Goal: Check status: Check status

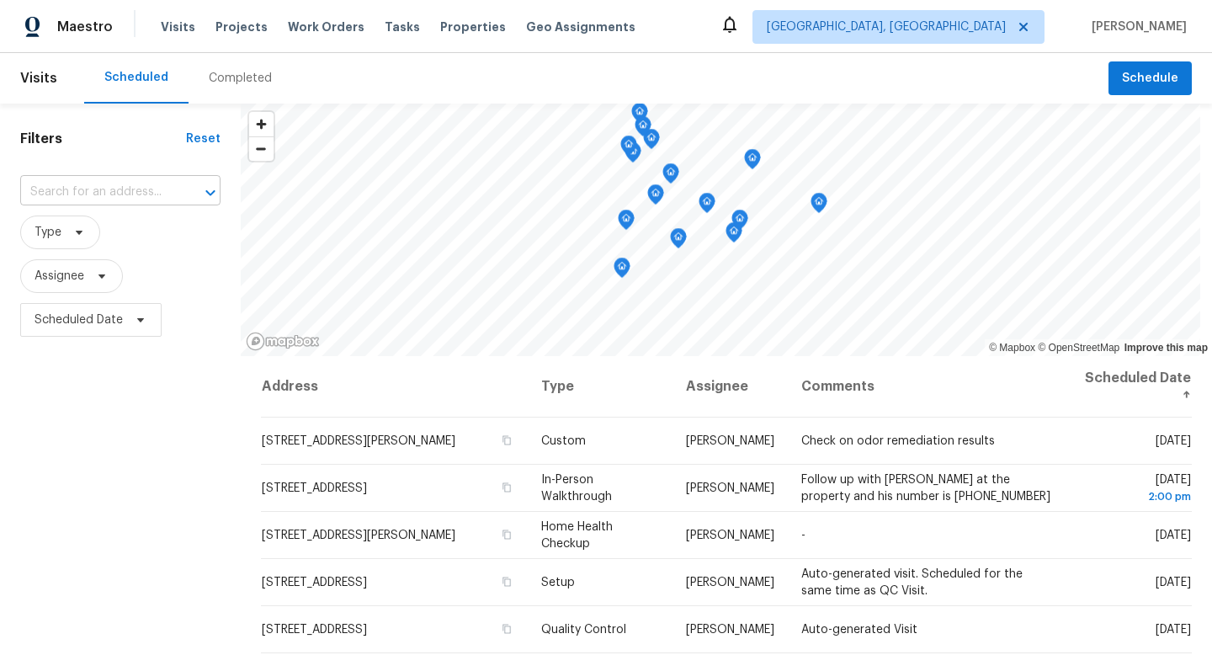
click at [140, 188] on input "text" at bounding box center [96, 192] width 153 height 26
type input "jax"
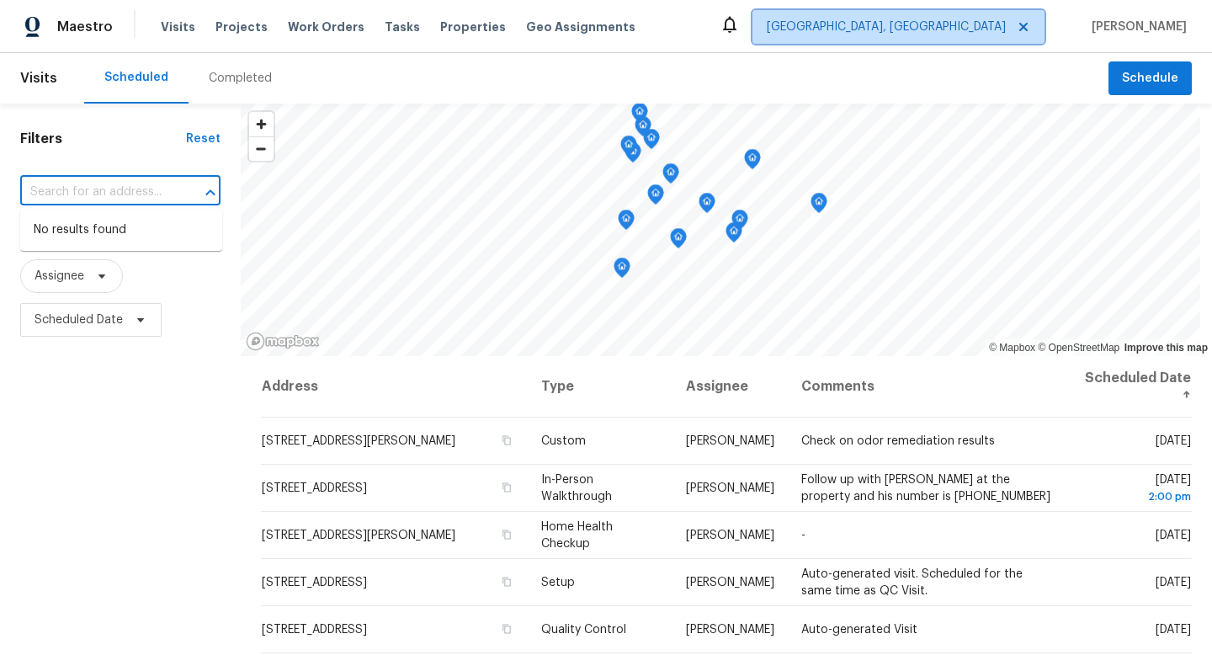
click at [943, 25] on span "[GEOGRAPHIC_DATA], [GEOGRAPHIC_DATA]" at bounding box center [886, 27] width 239 height 17
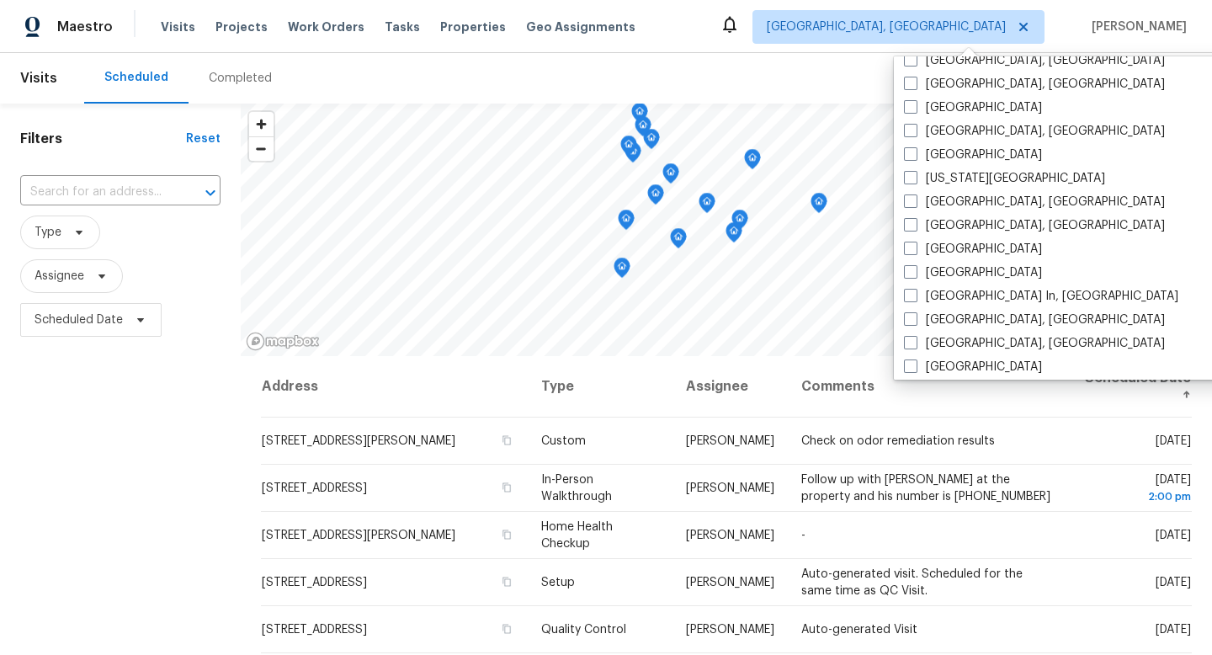
scroll to position [528, 0]
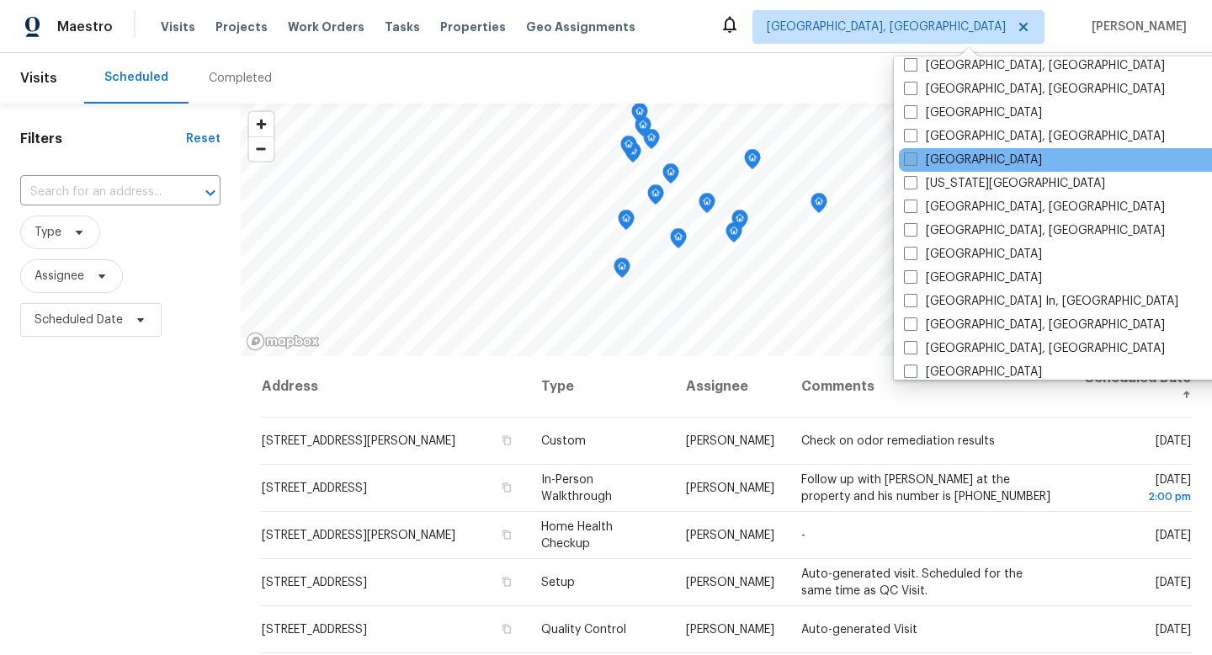
click at [928, 157] on label "[GEOGRAPHIC_DATA]" at bounding box center [973, 159] width 138 height 17
click at [915, 157] on input "[GEOGRAPHIC_DATA]" at bounding box center [909, 156] width 11 height 11
checkbox input "true"
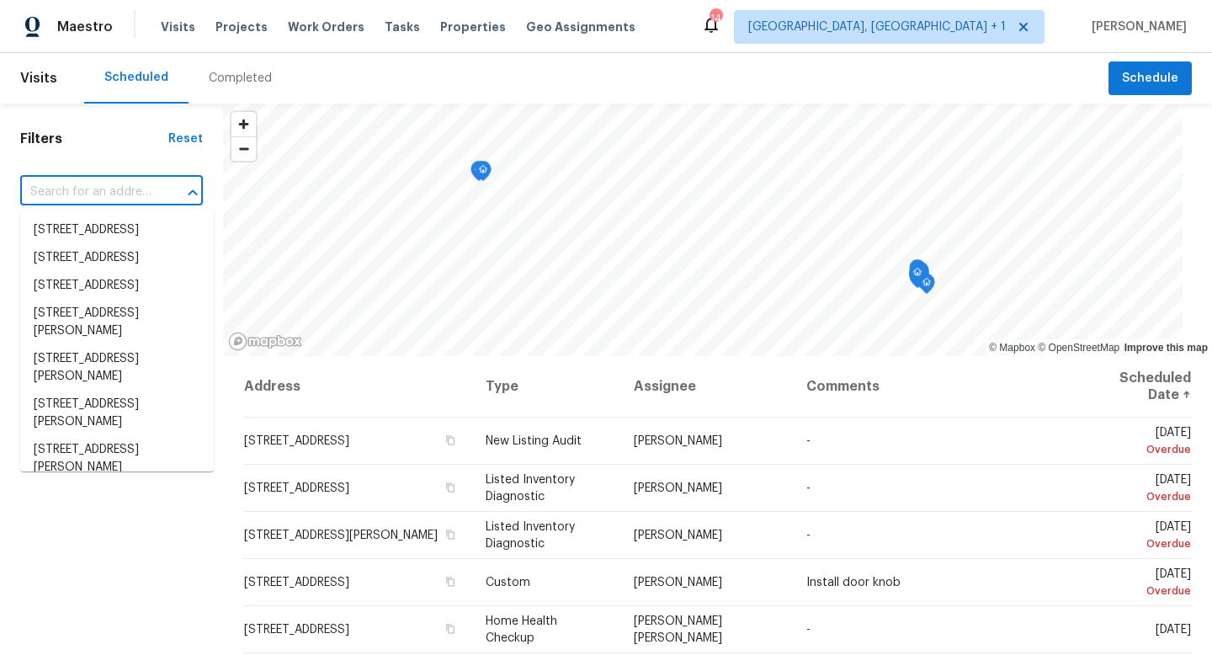
click at [78, 191] on input "text" at bounding box center [87, 192] width 135 height 26
paste input "[STREET_ADDRESS]"
type input "[STREET_ADDRESS]"
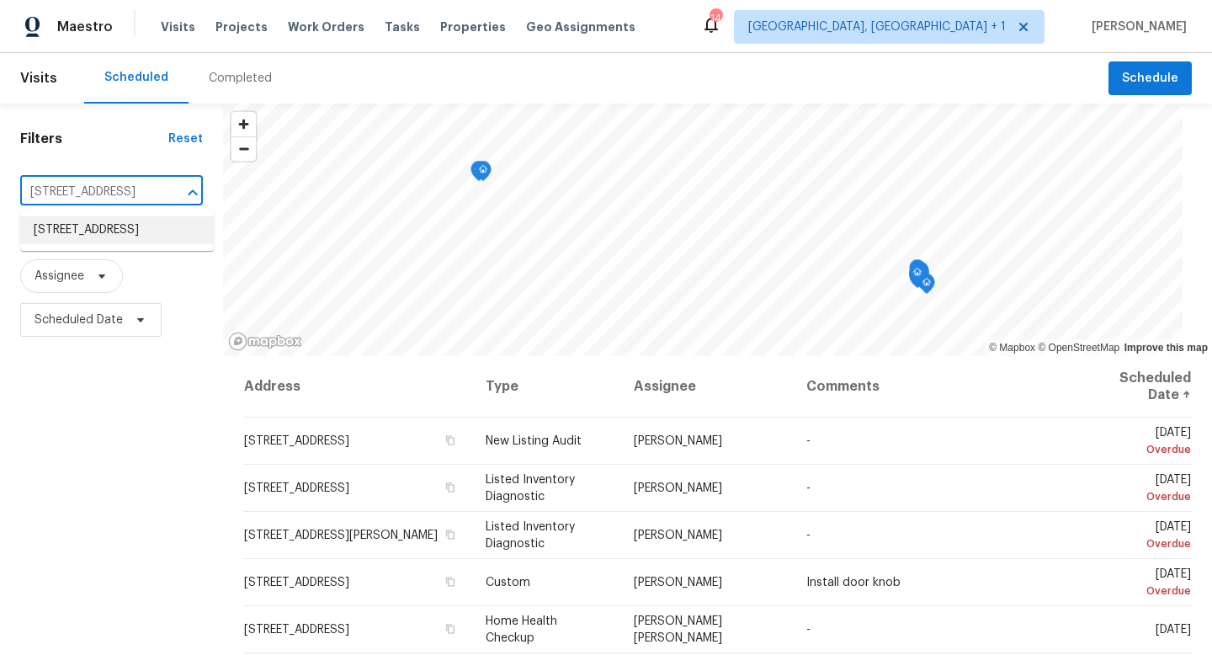
click at [66, 241] on li "[STREET_ADDRESS]" at bounding box center [117, 230] width 194 height 28
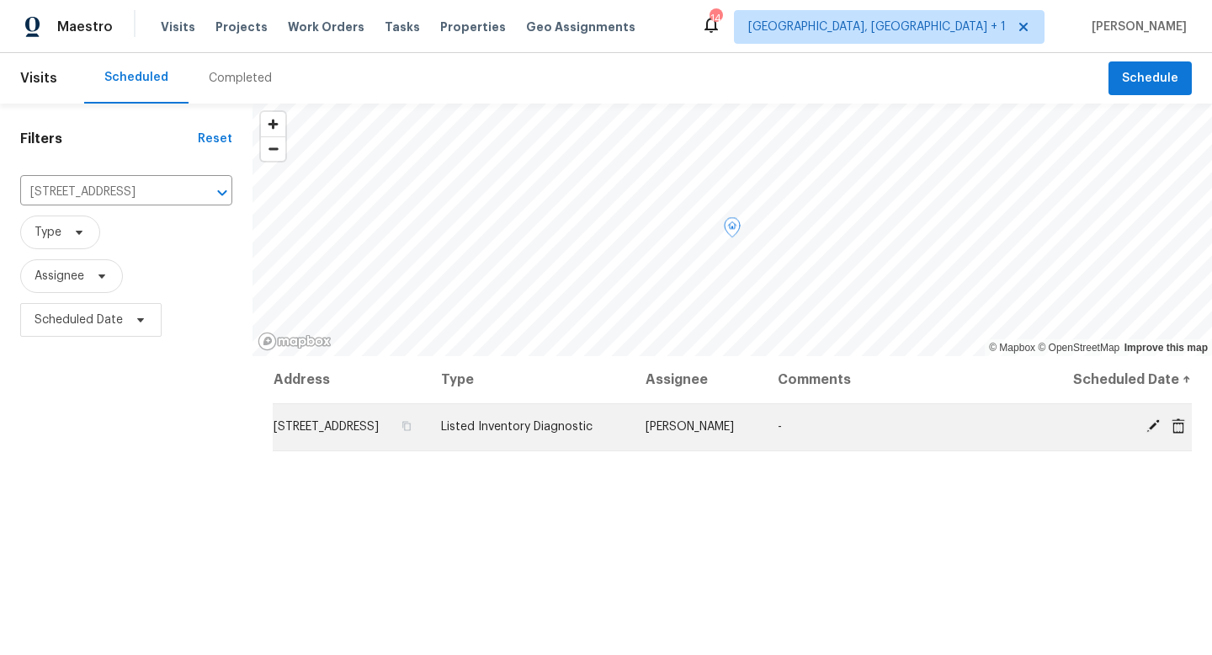
click at [349, 439] on td "[STREET_ADDRESS]" at bounding box center [350, 426] width 155 height 47
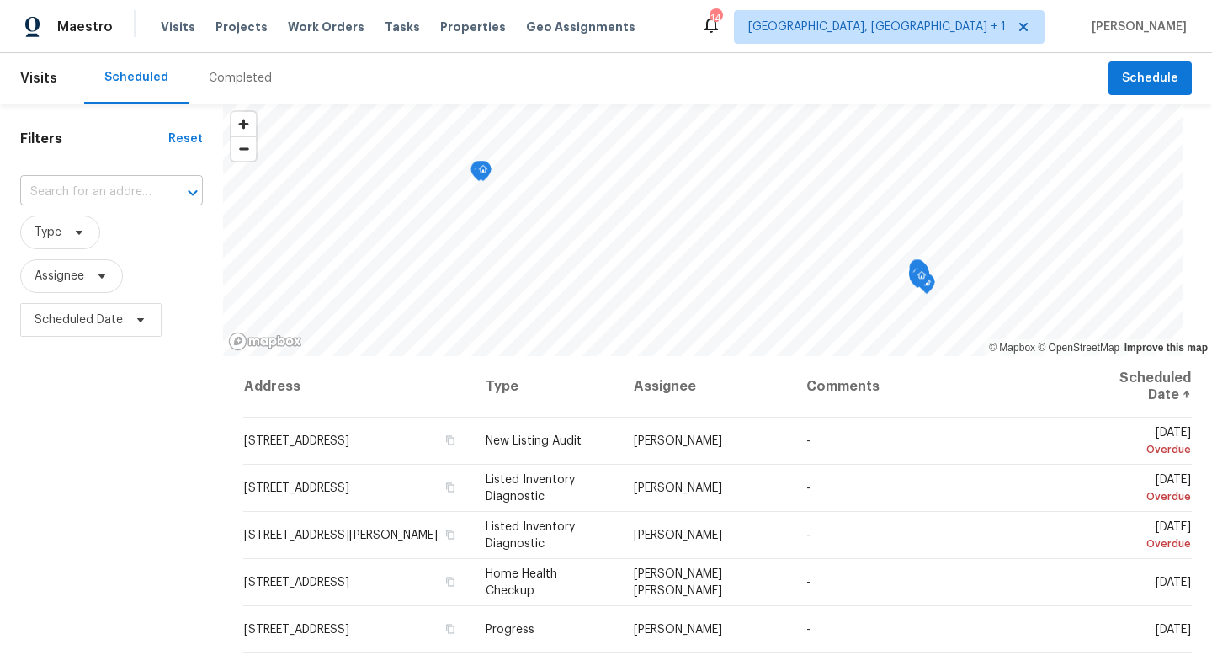
click at [92, 188] on input "text" at bounding box center [87, 192] width 135 height 26
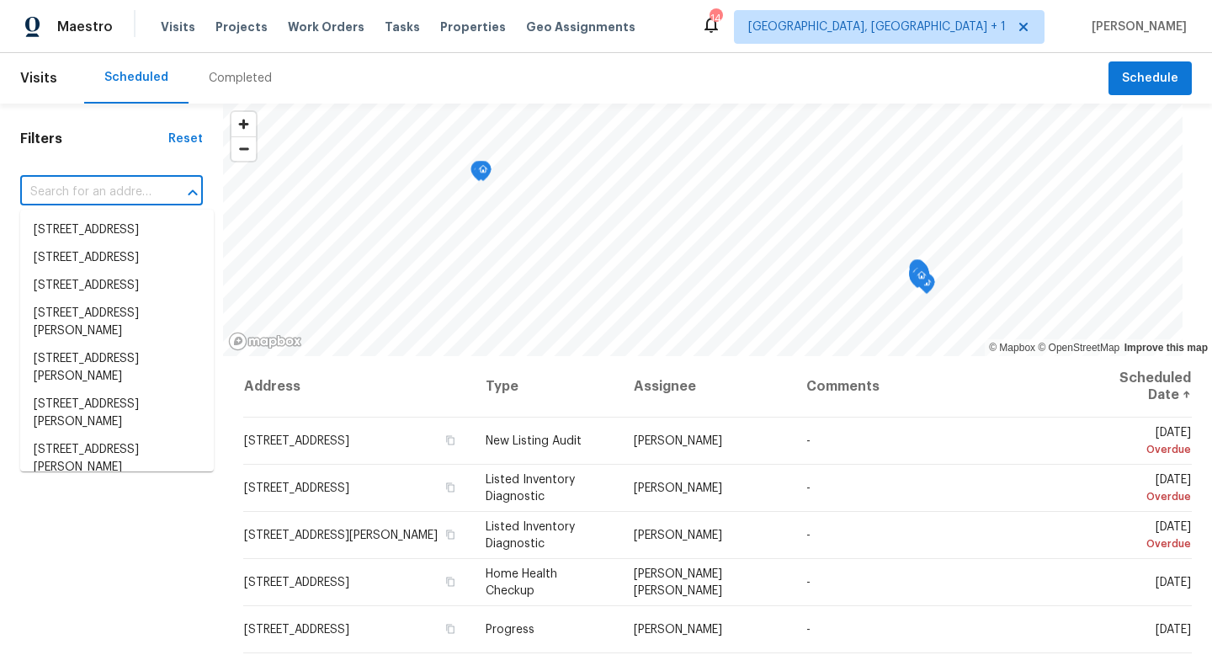
type input "[STREET_ADDRESS]"
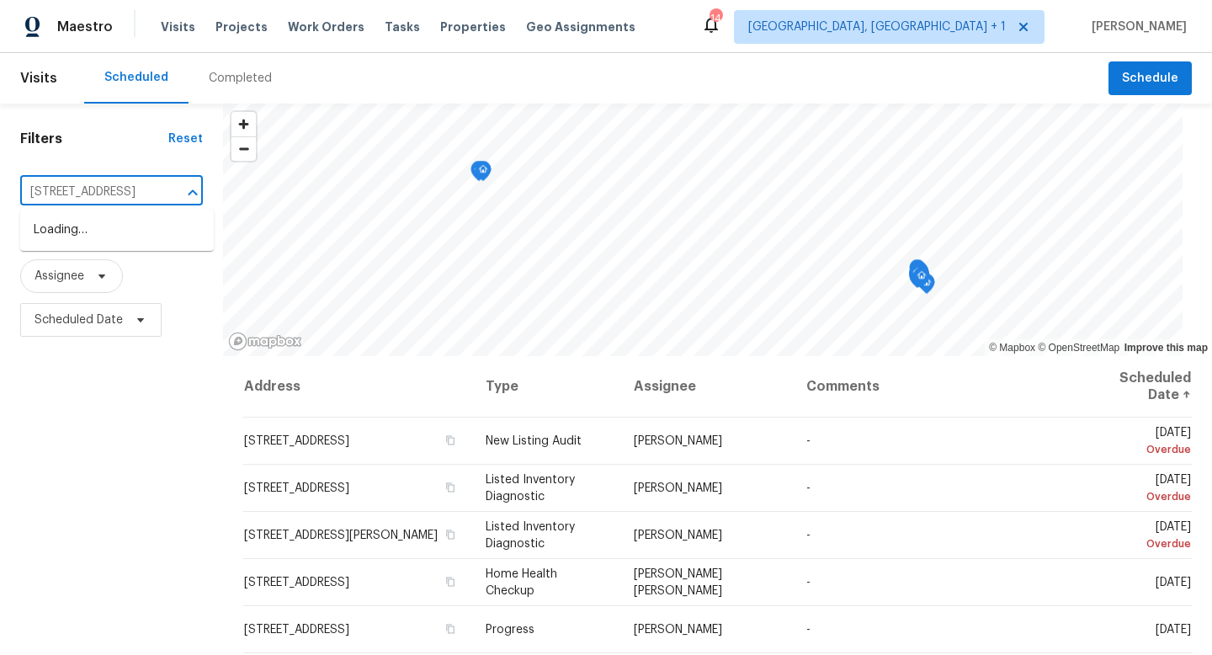
scroll to position [0, 149]
click at [88, 240] on li "[STREET_ADDRESS]" at bounding box center [117, 230] width 194 height 28
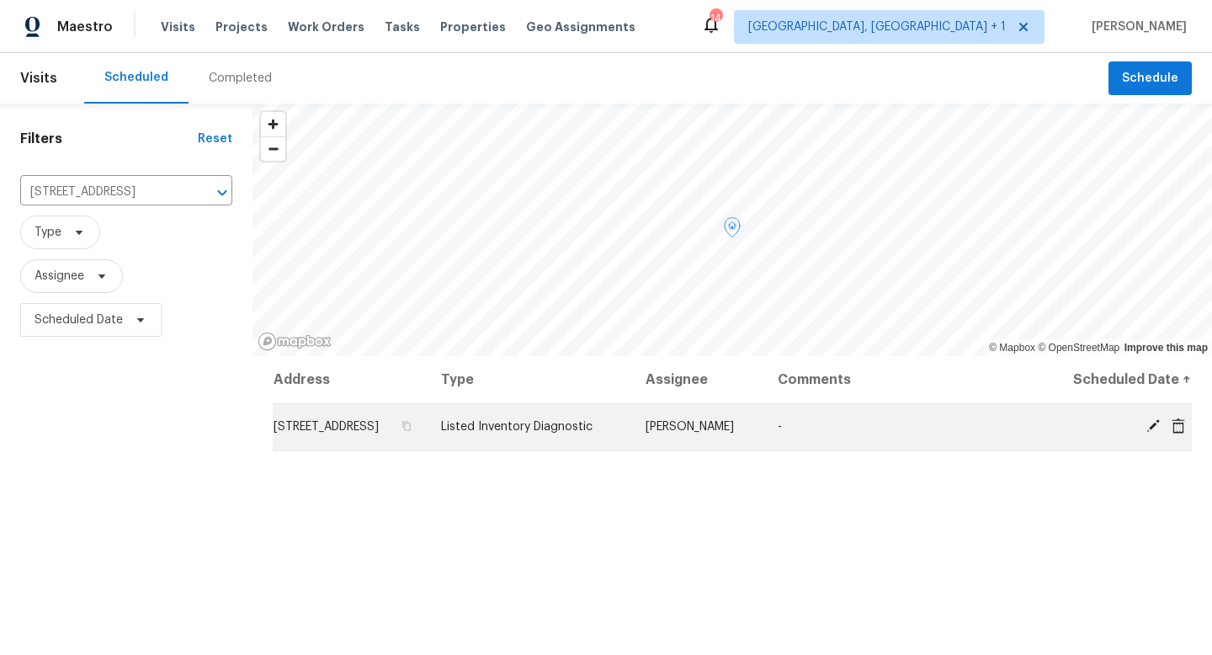
click at [352, 448] on td "[STREET_ADDRESS]" at bounding box center [350, 426] width 155 height 47
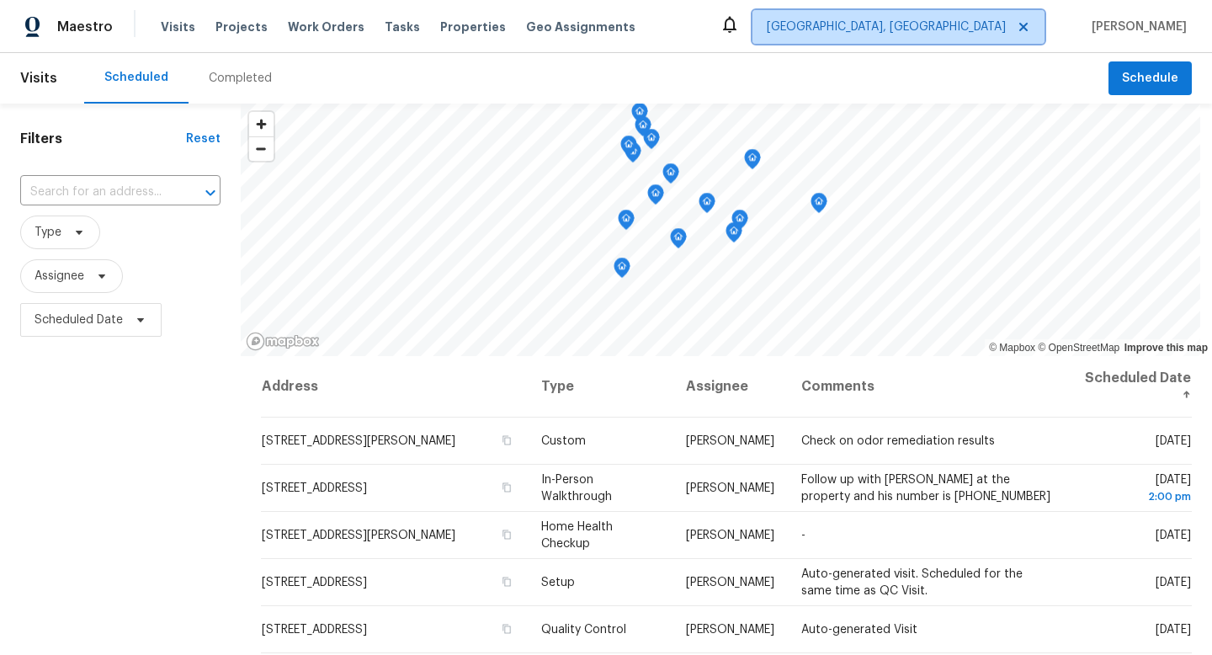
click at [954, 24] on span "Albuquerque, NM" at bounding box center [886, 27] width 239 height 17
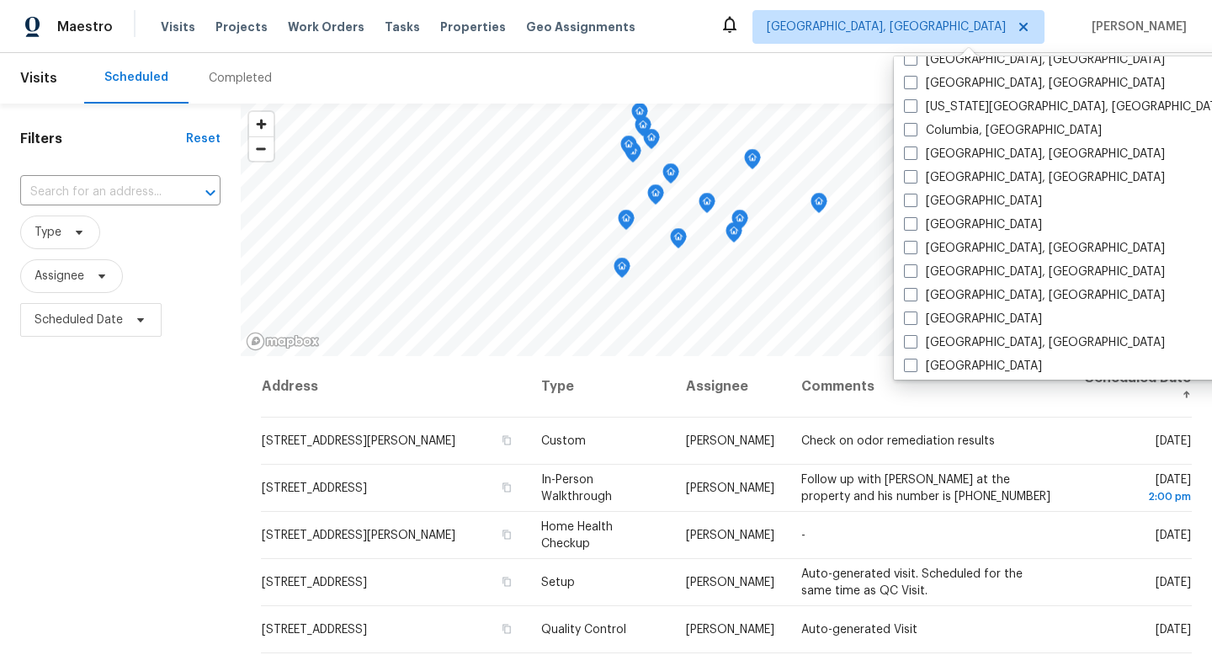
scroll to position [324, 0]
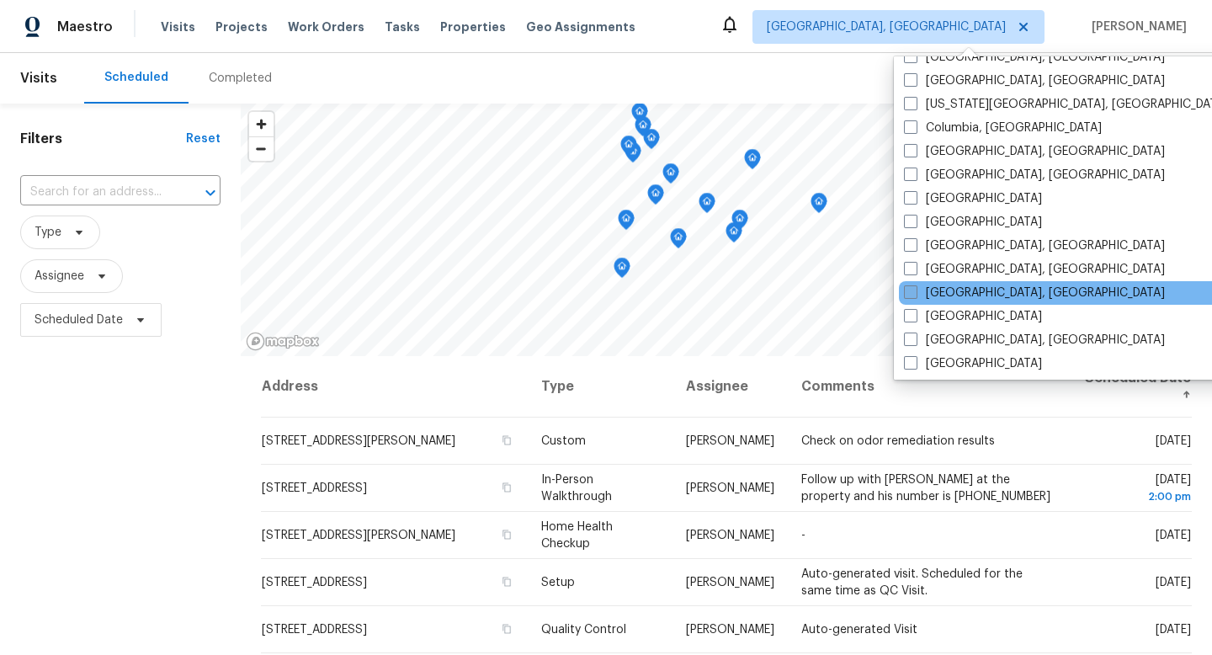
click at [909, 290] on span at bounding box center [910, 291] width 13 height 13
click at [909, 290] on input "Greenville, SC" at bounding box center [909, 289] width 11 height 11
checkbox input "true"
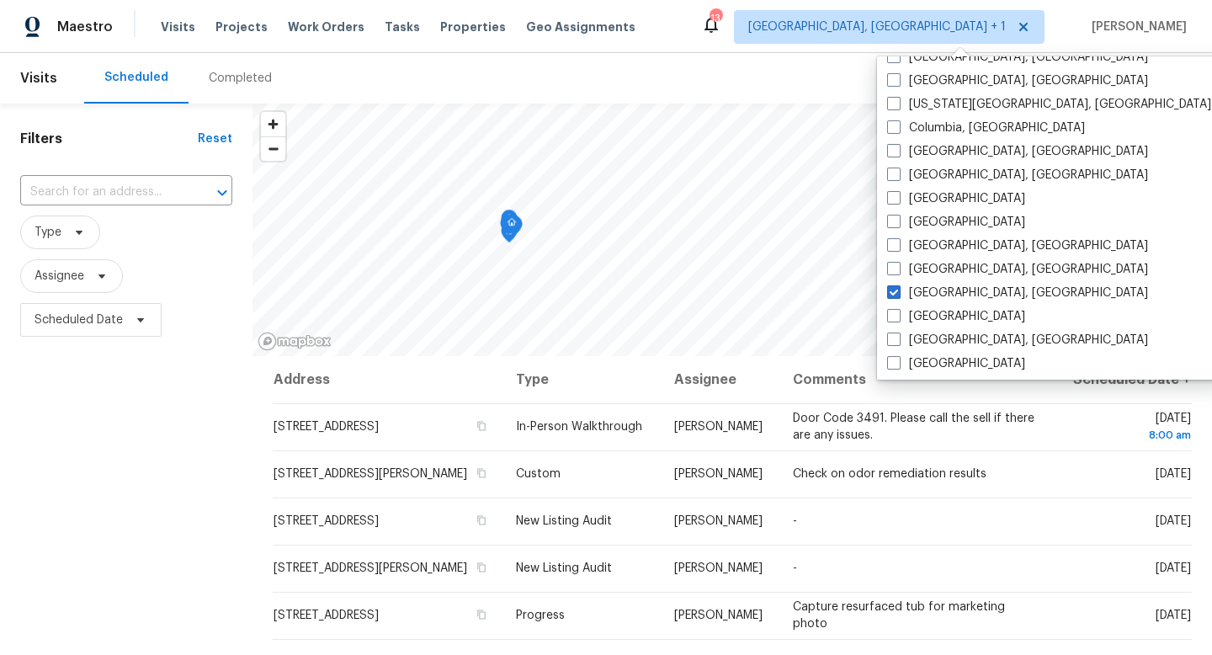
click at [250, 88] on div "Completed" at bounding box center [239, 78] width 103 height 50
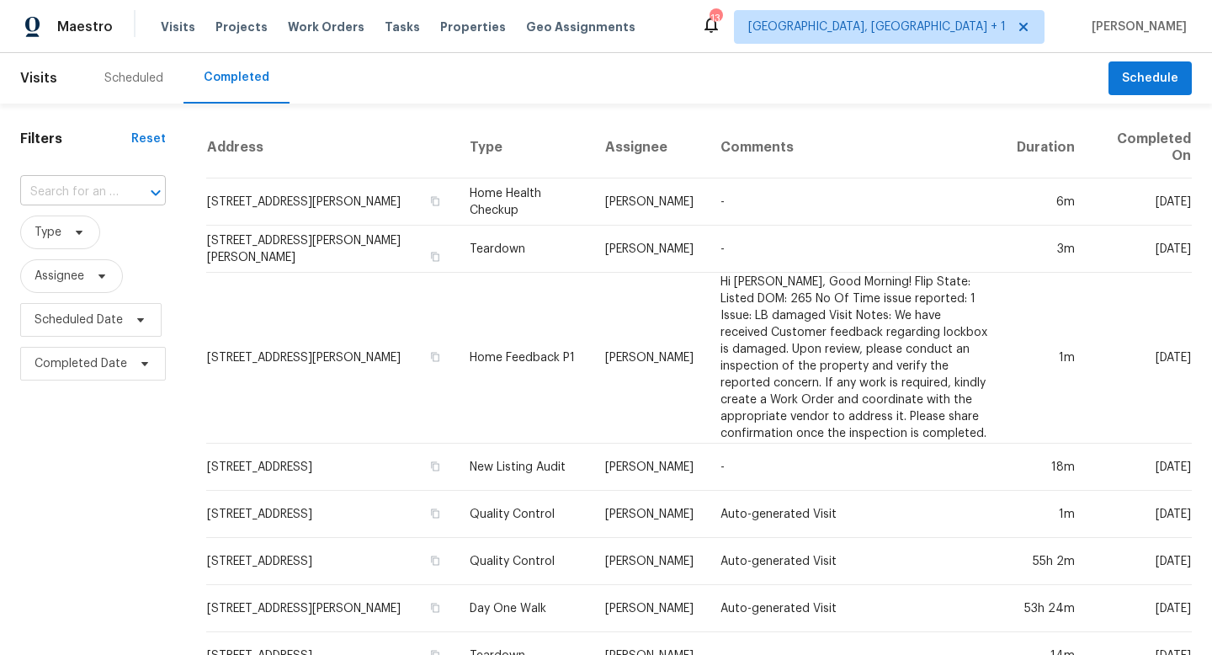
click at [94, 181] on input "text" at bounding box center [69, 192] width 98 height 26
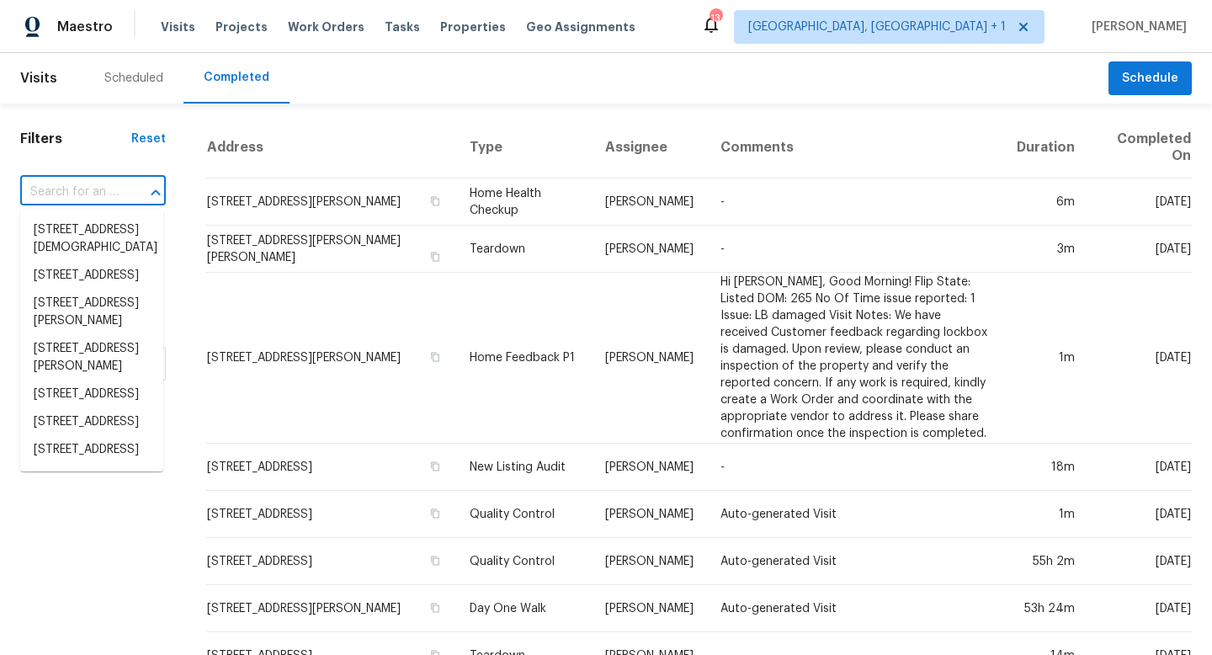
paste input "2 Turnstone Ct, Simpsonville, SC 29680"
type input "2 Turnstone Ct, Simpsonville, SC 29680"
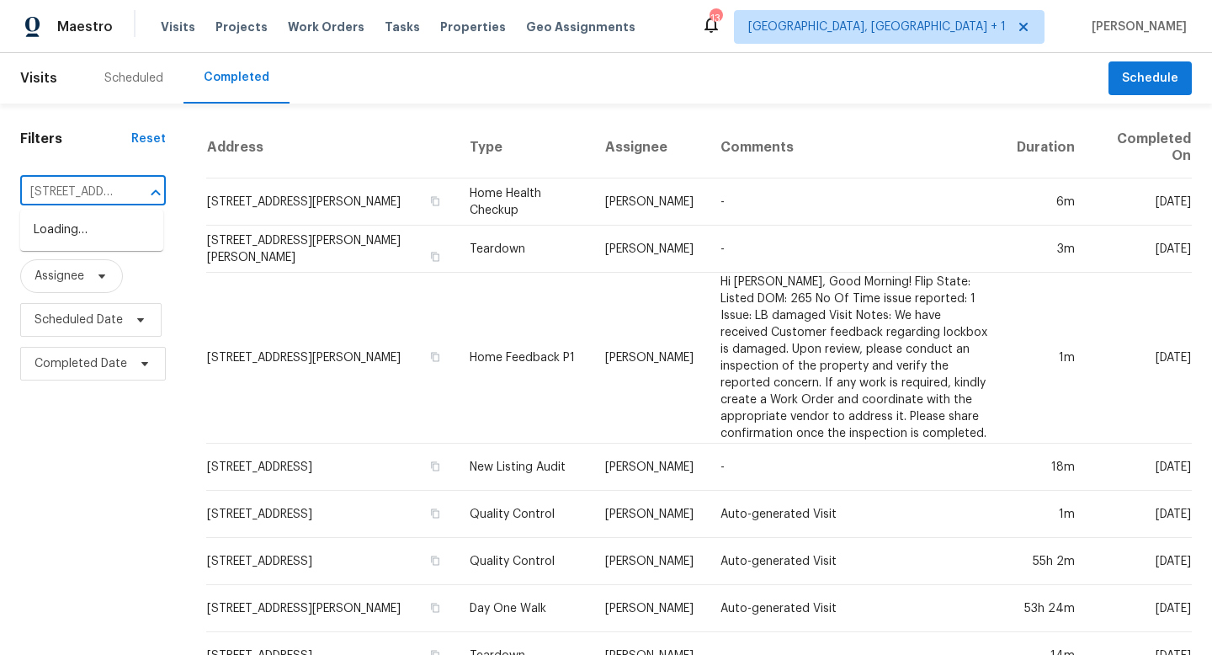
scroll to position [0, 132]
click at [85, 242] on li "2 Turnstone Ct, Simpsonville, SC 29680" at bounding box center [91, 230] width 143 height 28
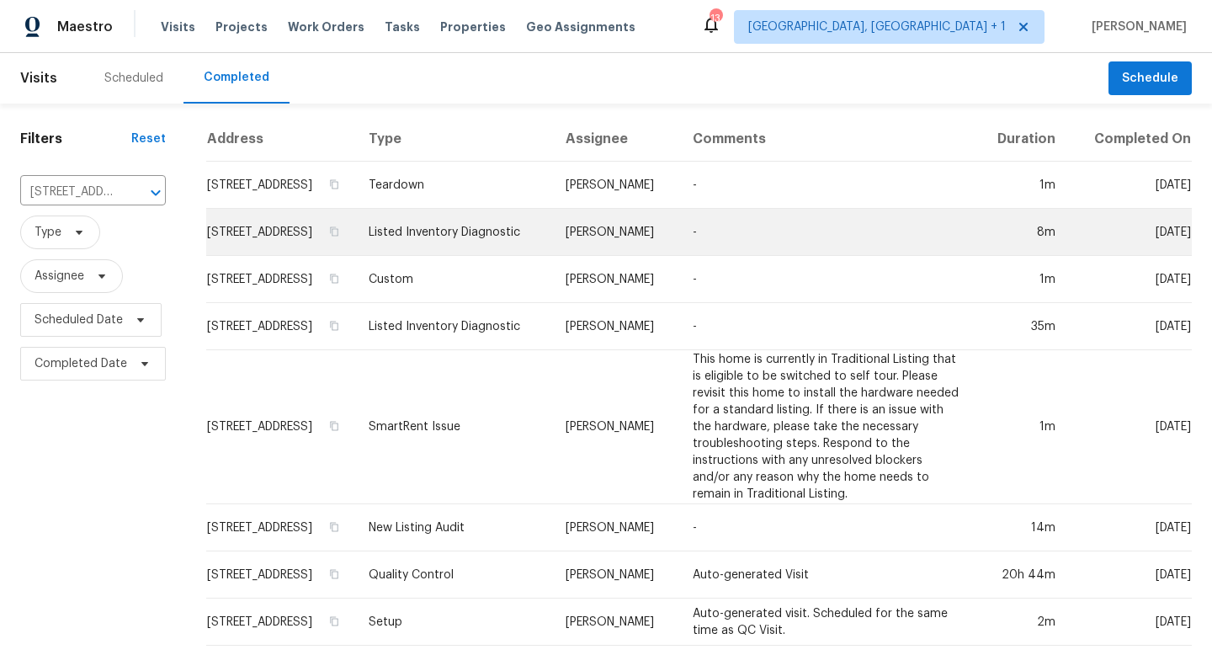
click at [321, 225] on td "2 Turnstone Ct, Simpsonville, SC 29680" at bounding box center [280, 232] width 149 height 47
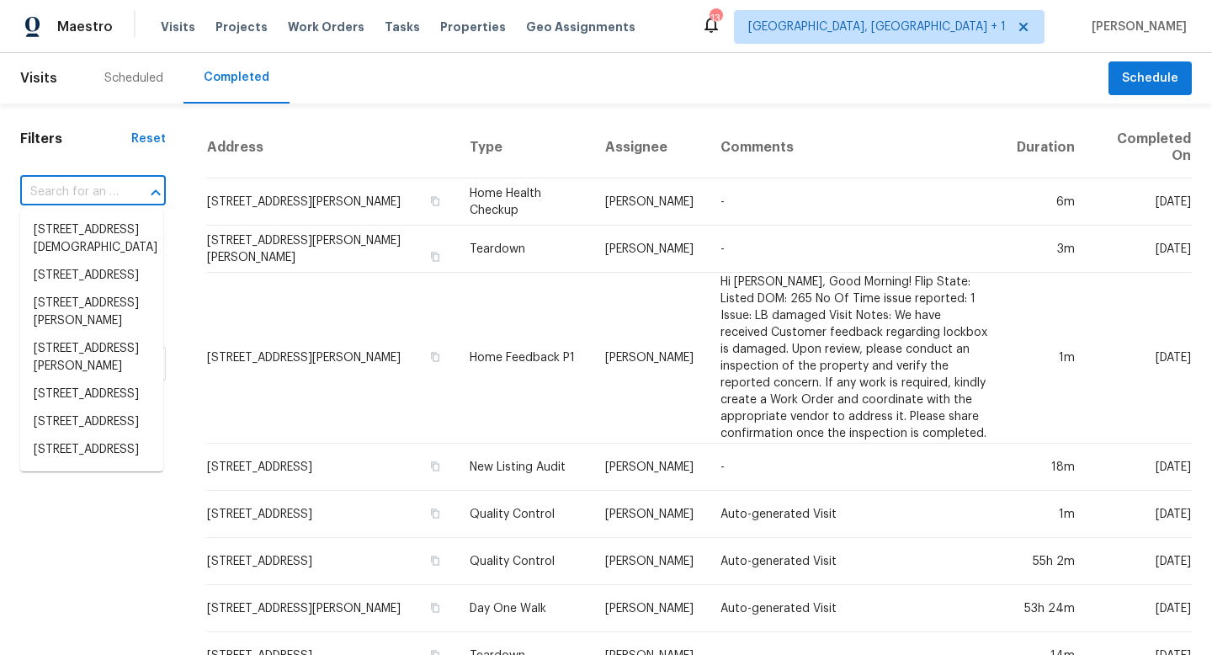
click at [51, 189] on input "text" at bounding box center [69, 192] width 98 height 26
paste input "[STREET_ADDRESS]"
type input "[STREET_ADDRESS]"
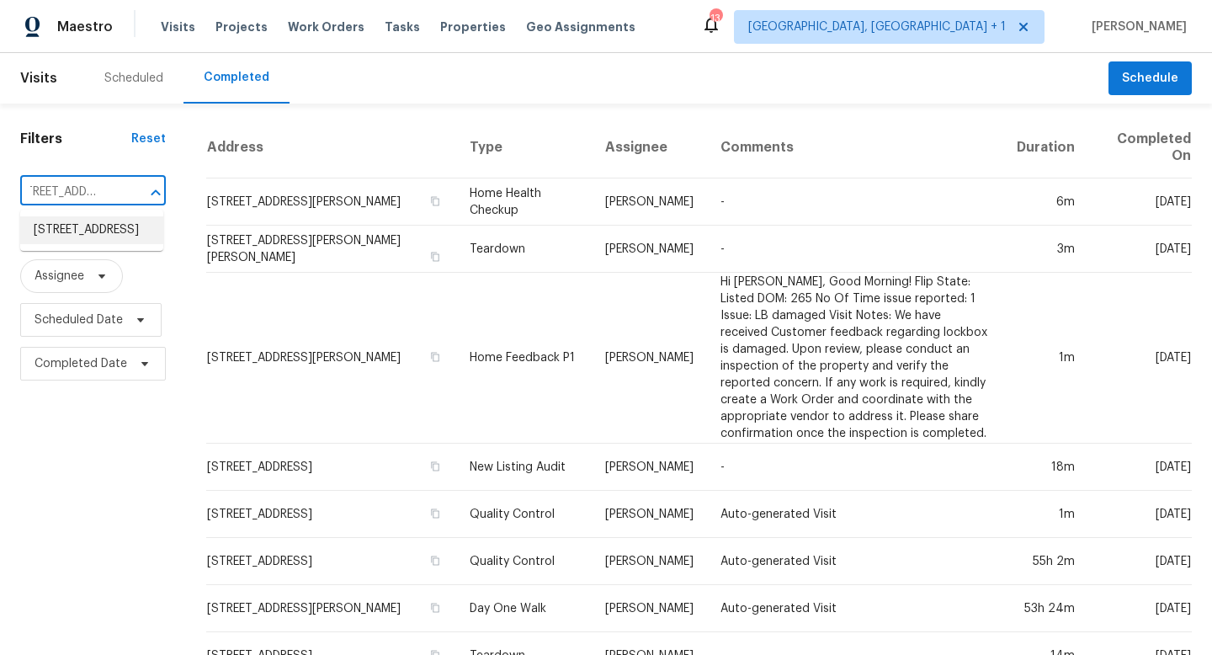
click at [121, 229] on li "[STREET_ADDRESS]" at bounding box center [91, 230] width 143 height 28
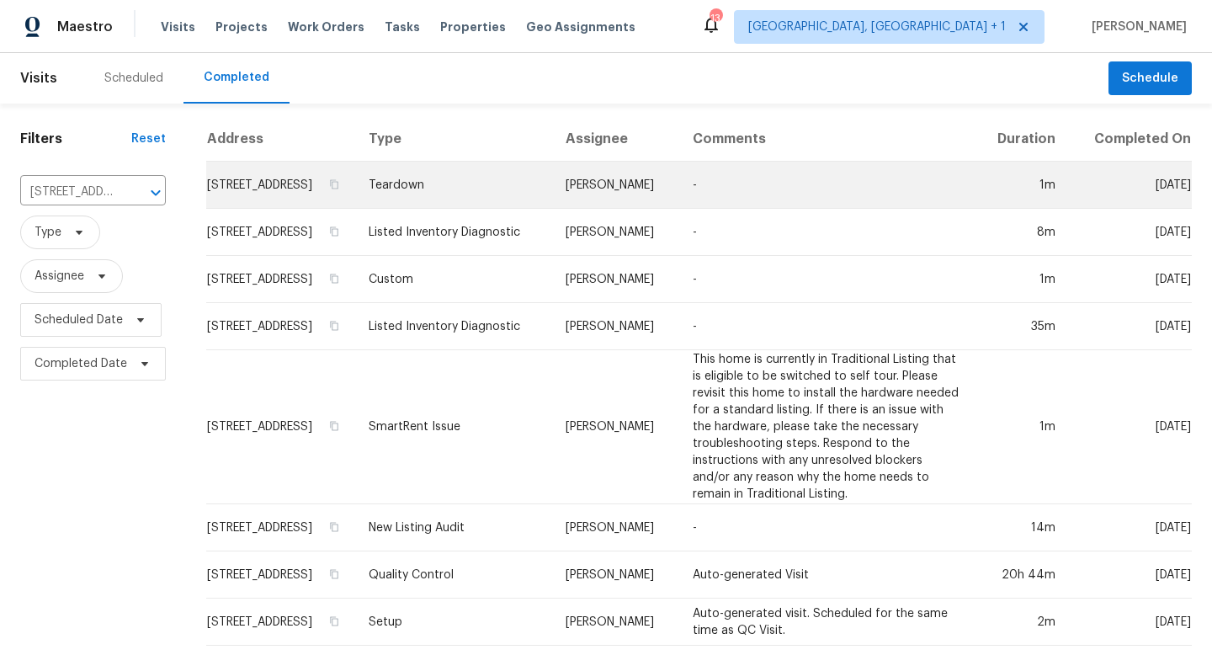
click at [289, 207] on td "[STREET_ADDRESS]" at bounding box center [280, 185] width 149 height 47
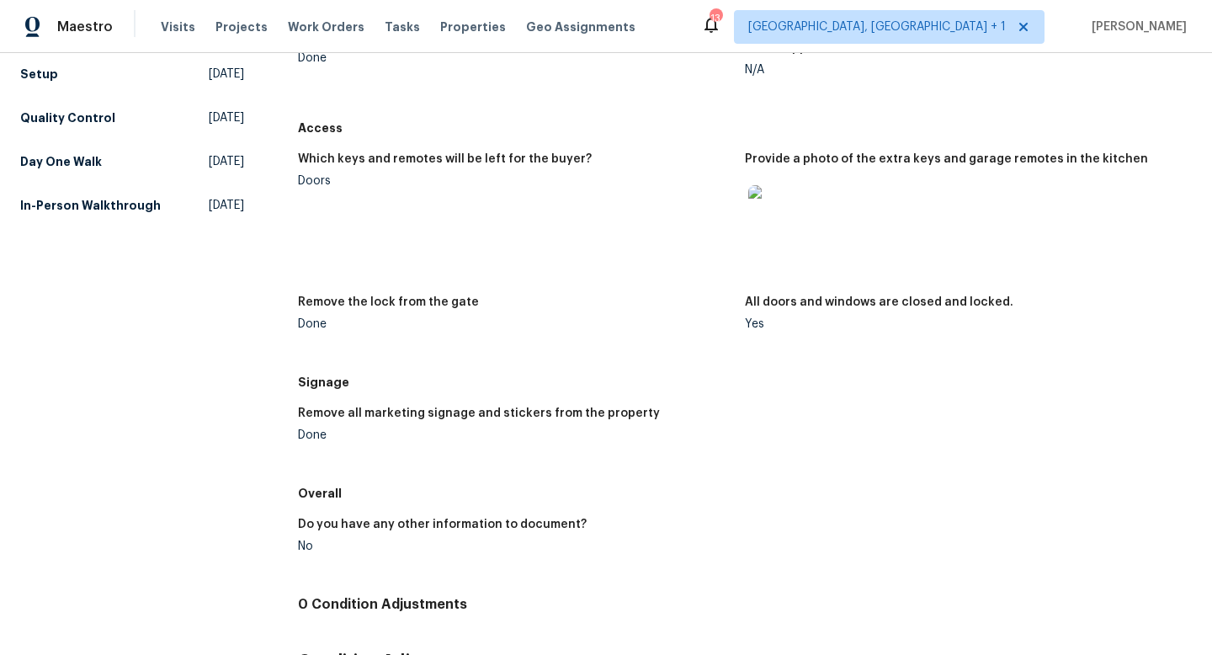
scroll to position [519, 0]
